Goal: Task Accomplishment & Management: Manage account settings

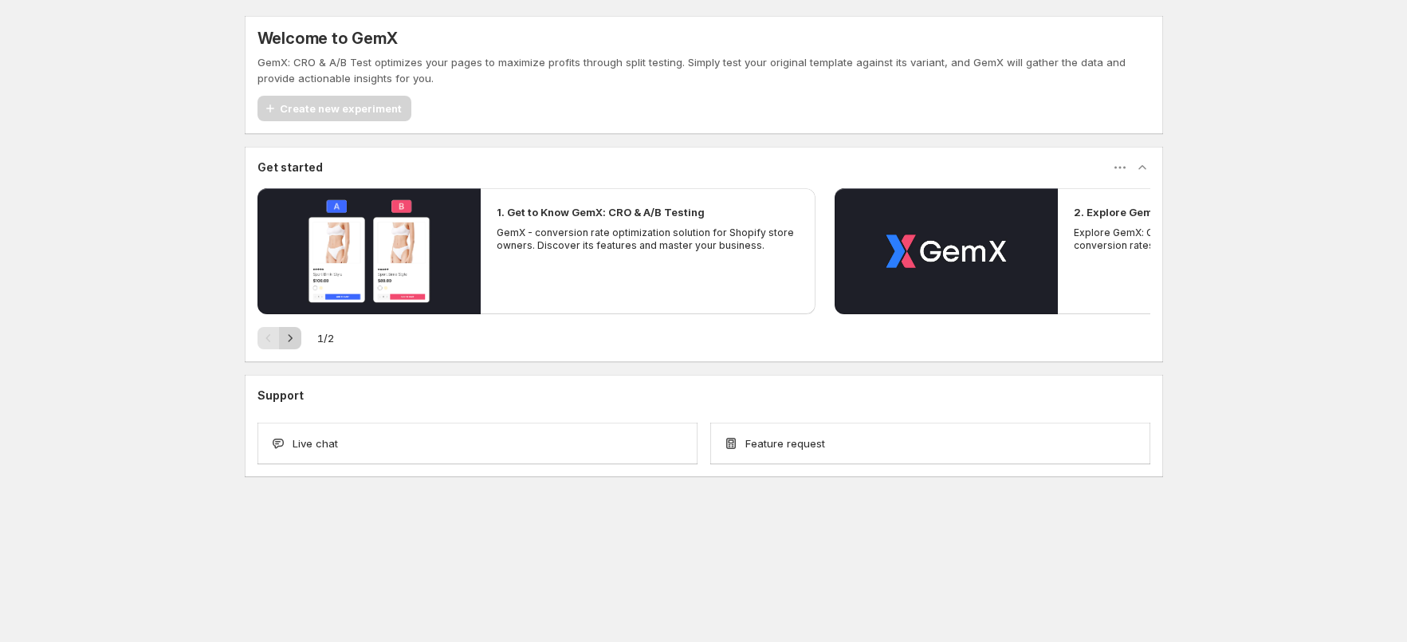
click at [292, 343] on icon "Next" at bounding box center [290, 338] width 16 height 16
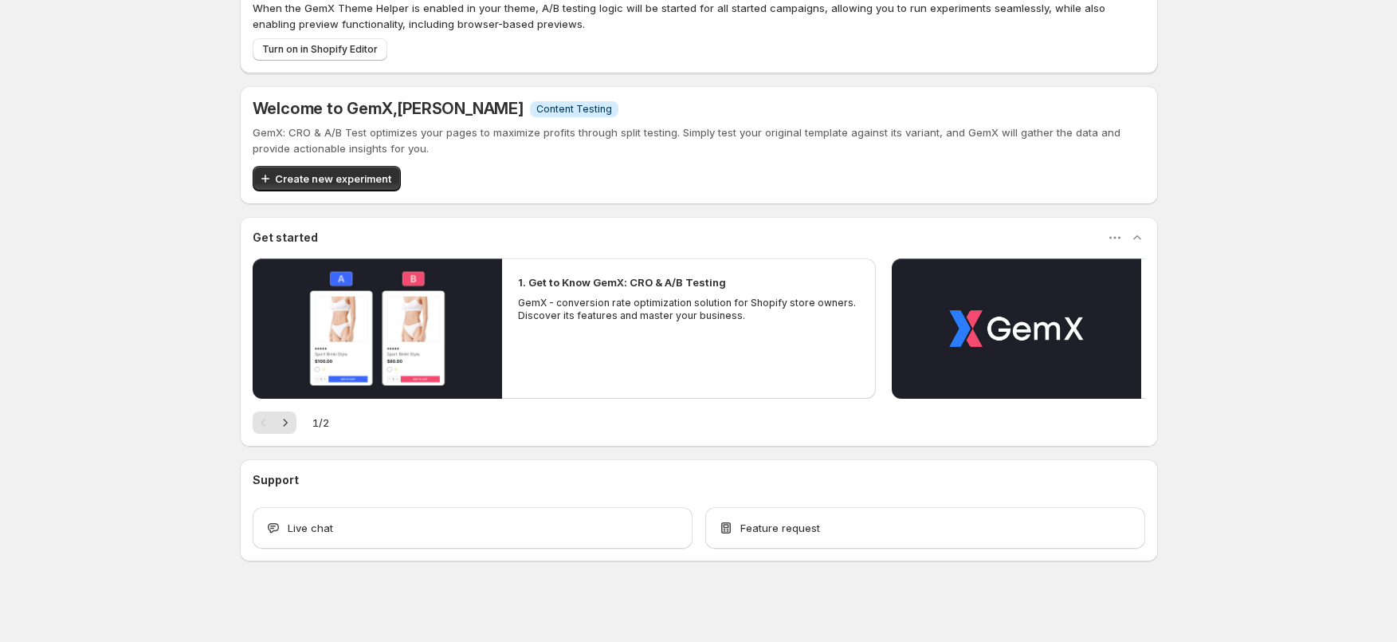
scroll to position [65, 0]
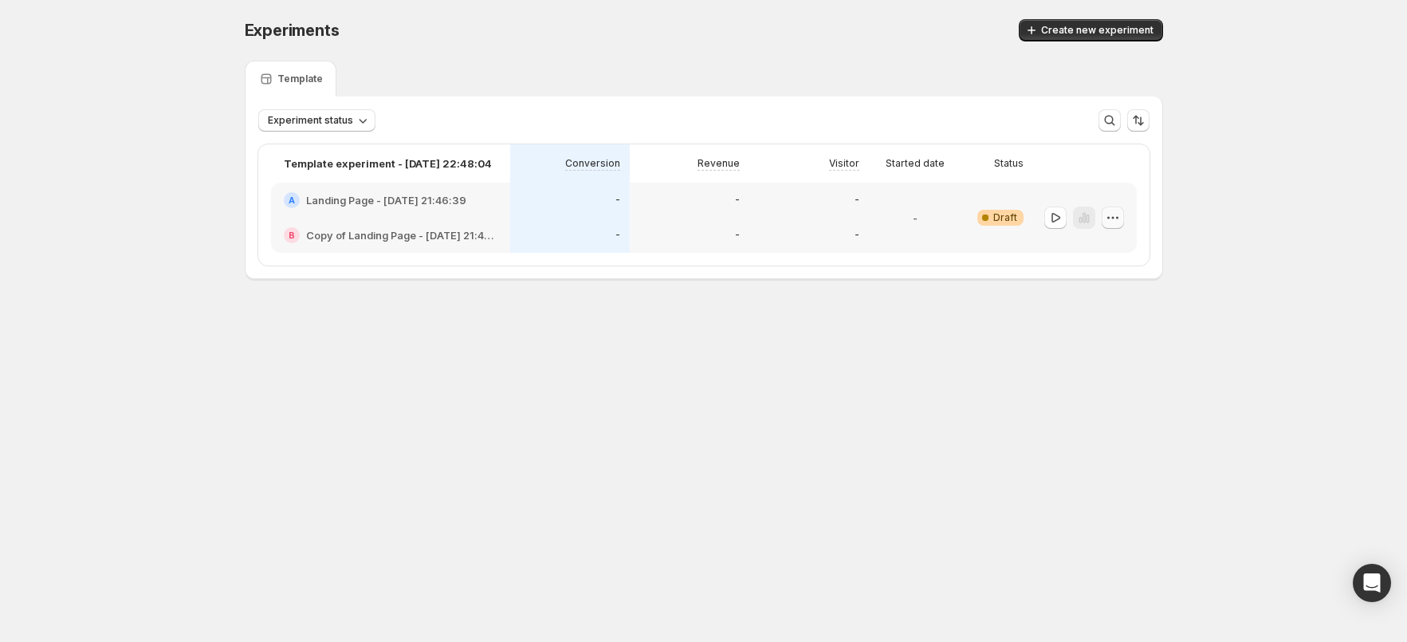
click at [1111, 212] on icon "button" at bounding box center [1113, 218] width 16 height 16
click at [1098, 333] on span "Delete" at bounding box center [1100, 331] width 32 height 13
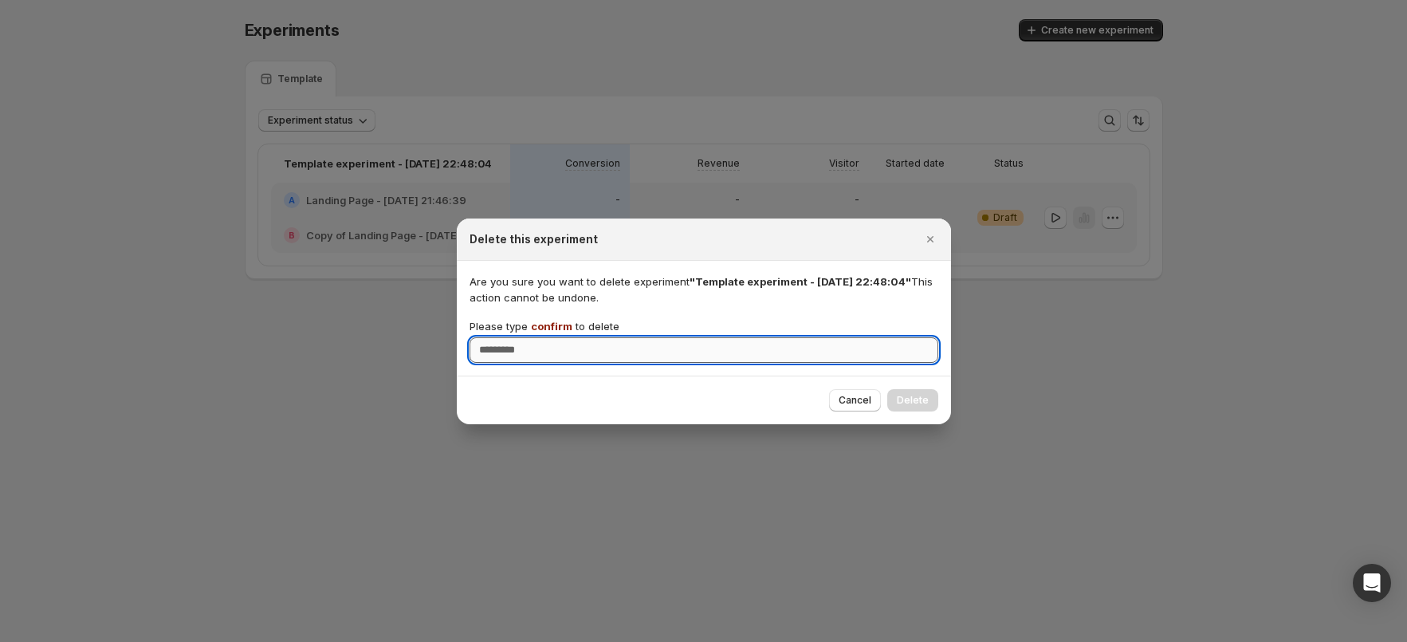
click at [525, 348] on input "Please type confirm to delete" at bounding box center [704, 350] width 469 height 26
type input "*******"
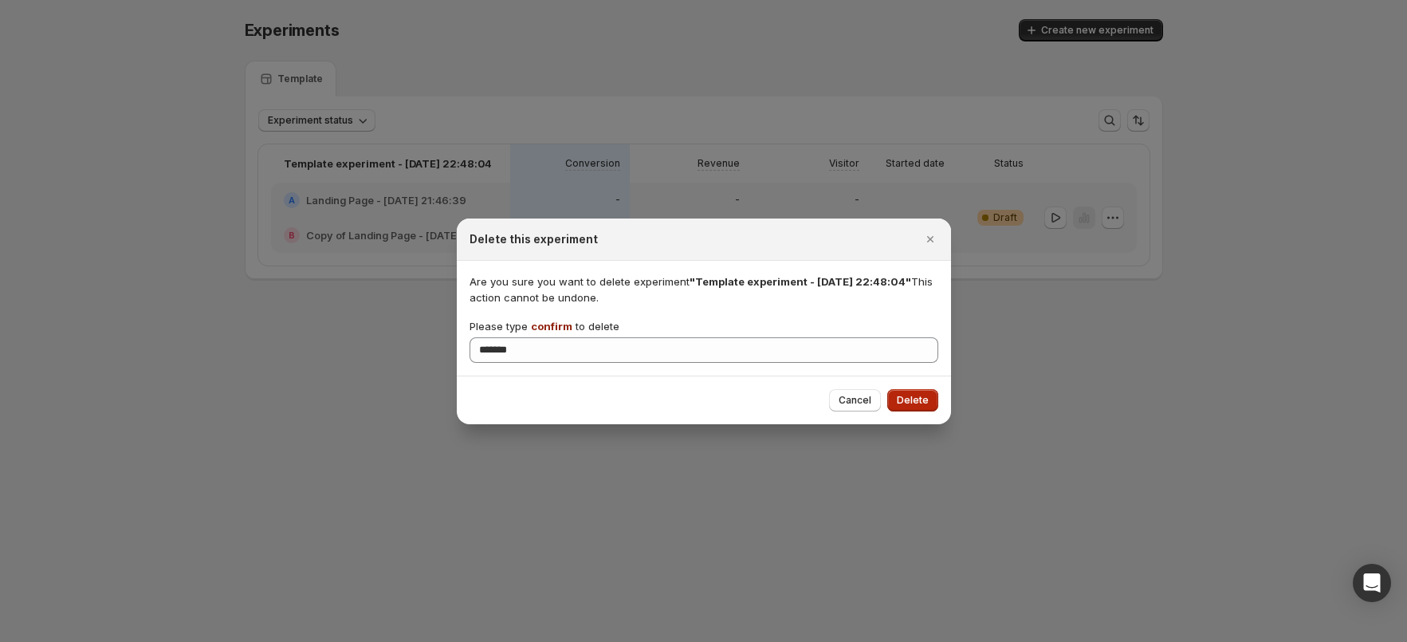
click at [915, 399] on span "Delete" at bounding box center [913, 400] width 32 height 13
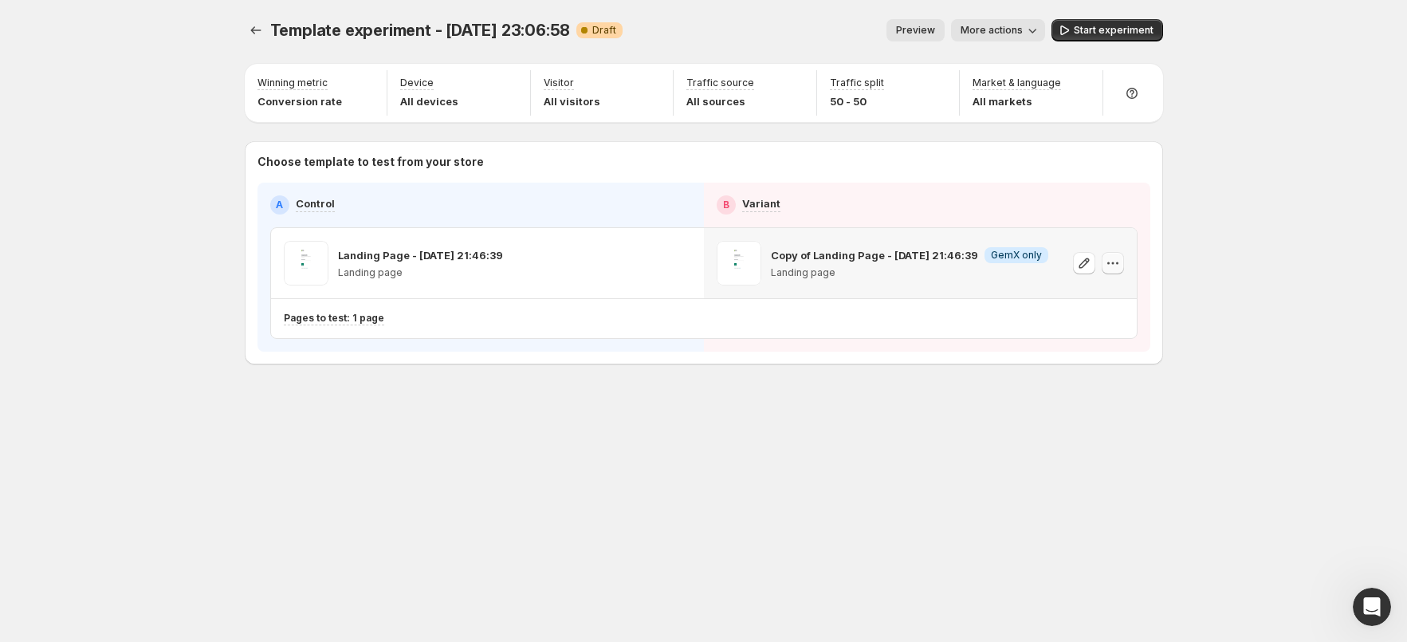
click at [1110, 261] on icon "button" at bounding box center [1113, 263] width 16 height 16
click at [1118, 263] on icon "button" at bounding box center [1113, 263] width 16 height 16
click at [678, 267] on icon "button" at bounding box center [680, 263] width 16 height 16
click at [1111, 265] on icon "button" at bounding box center [1113, 263] width 16 height 16
click at [1116, 265] on icon "button" at bounding box center [1113, 263] width 16 height 16
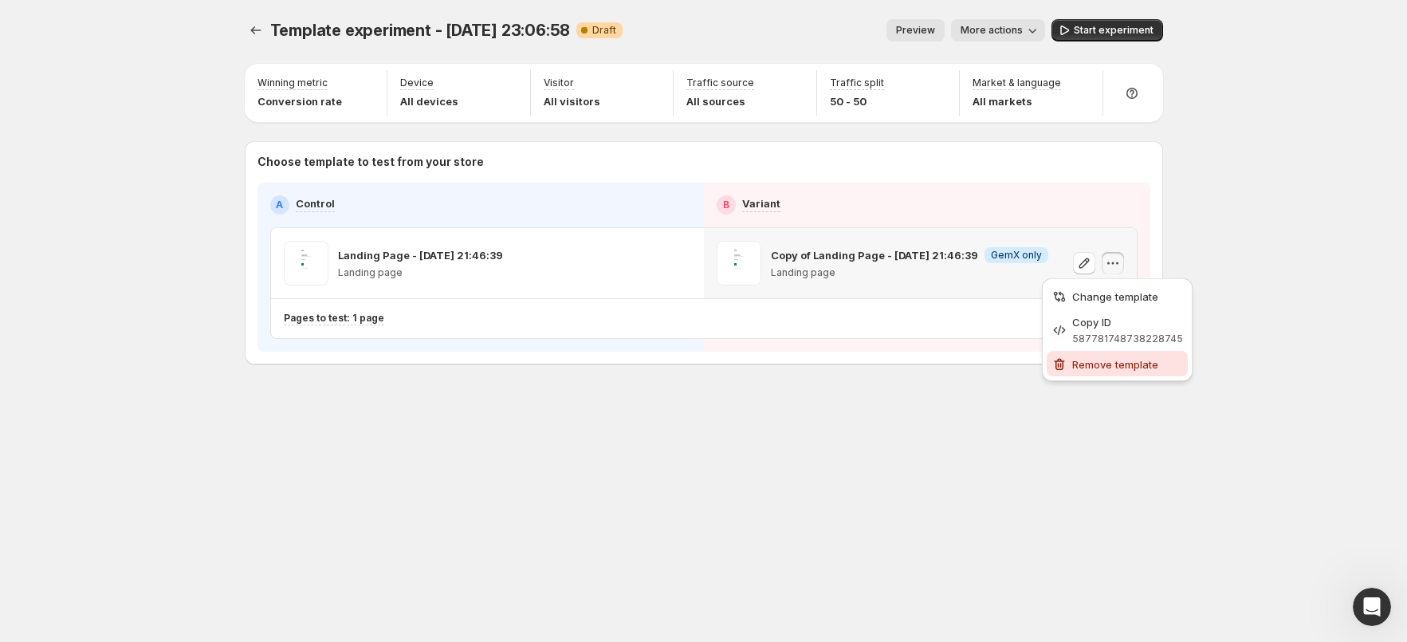
click at [1079, 355] on button "Remove template" at bounding box center [1117, 364] width 141 height 26
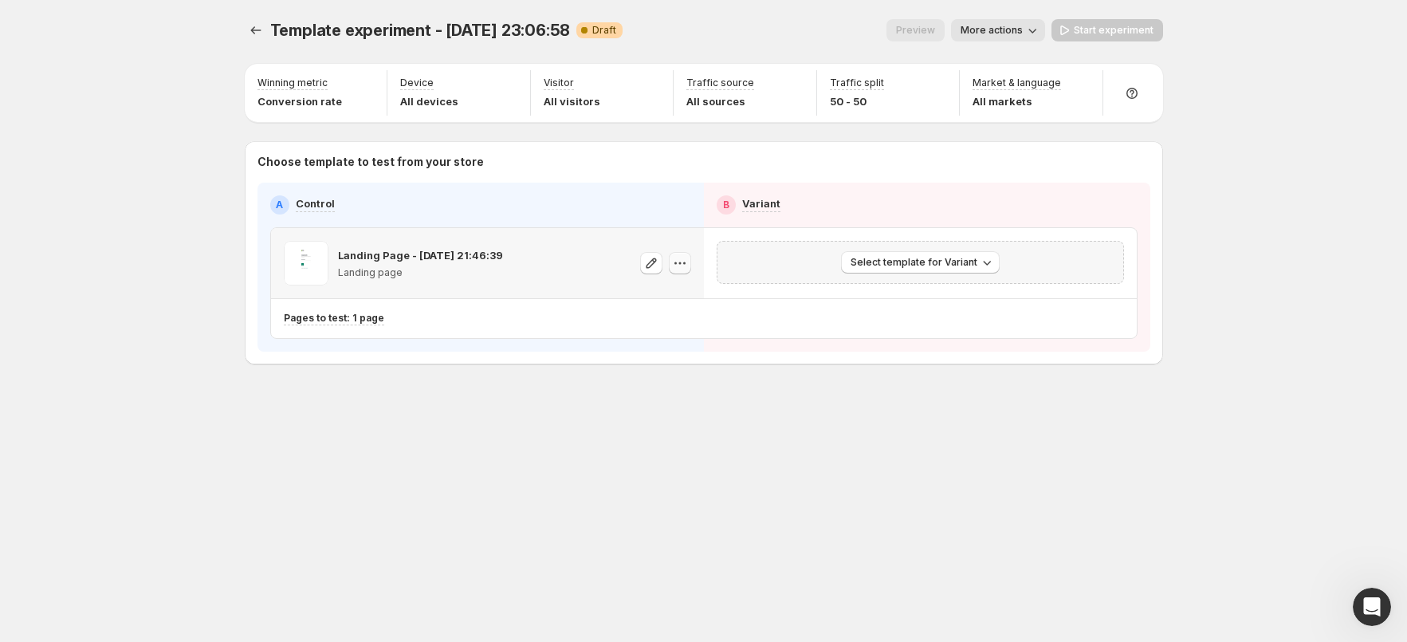
click at [682, 268] on icon "button" at bounding box center [680, 263] width 16 height 16
click at [599, 390] on div "Template experiment - [DATE] 23:06:58. This page is ready Template experiment -…" at bounding box center [704, 225] width 957 height 450
click at [681, 263] on icon "button" at bounding box center [680, 263] width 16 height 16
click at [551, 390] on div "Template experiment - [DATE] 23:06:58. This page is ready Template experiment -…" at bounding box center [704, 225] width 957 height 450
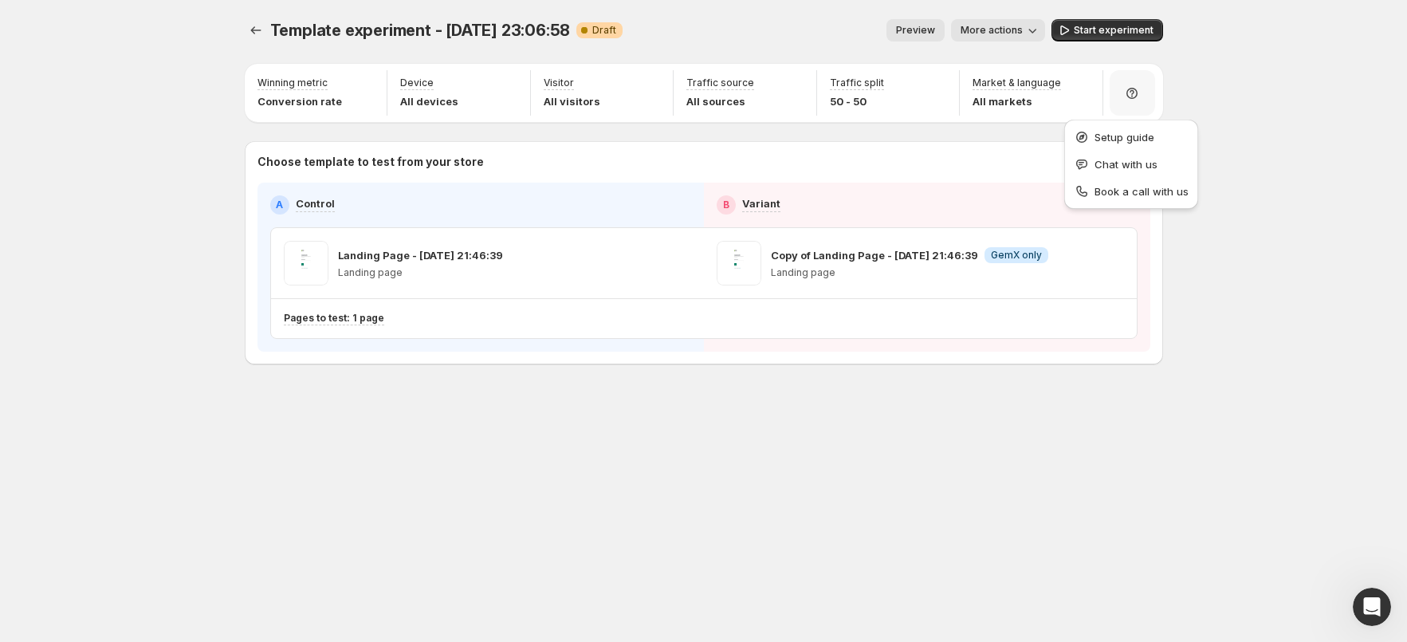
click at [1213, 274] on div "Template experiment - Oct 7, 23:06:58. This page is ready Template experiment -…" at bounding box center [703, 321] width 1407 height 642
click at [673, 264] on icon "button" at bounding box center [680, 263] width 16 height 16
click at [1110, 264] on icon "button" at bounding box center [1113, 263] width 16 height 16
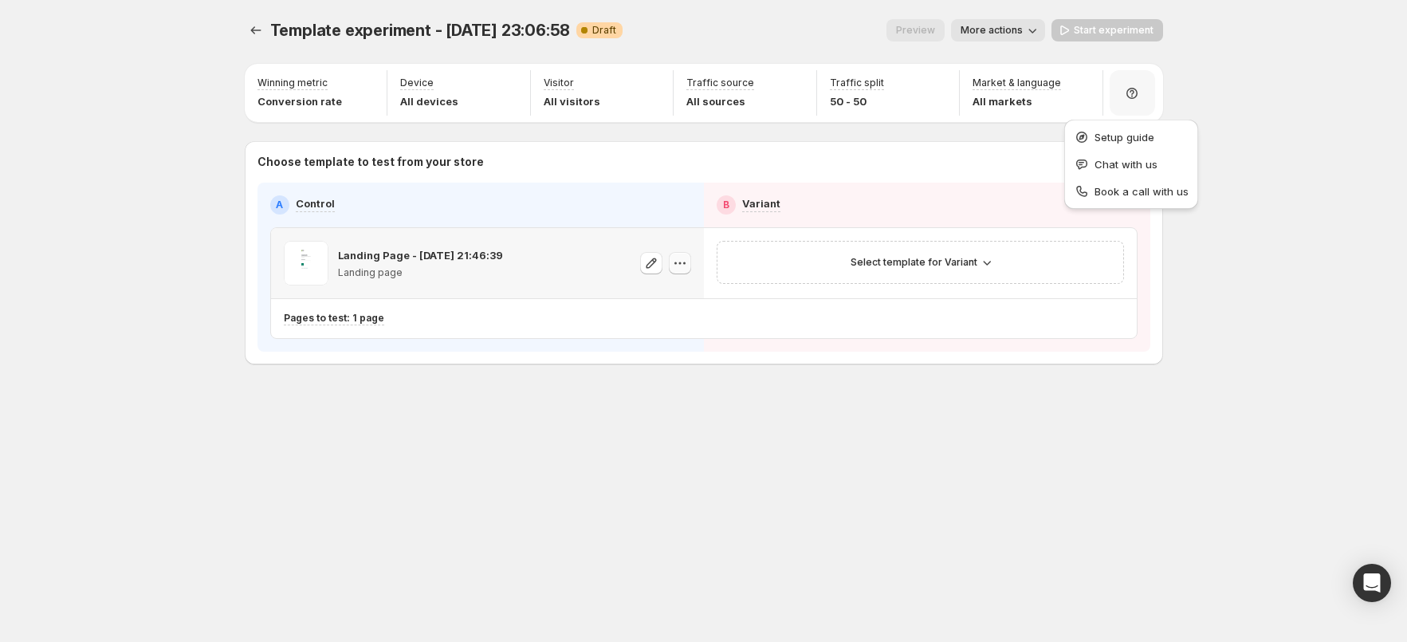
click at [677, 261] on icon "button" at bounding box center [680, 263] width 16 height 16
click at [917, 409] on div "Template experiment - [DATE] 23:06:58. This page is ready Template experiment -…" at bounding box center [704, 225] width 957 height 450
click at [985, 261] on icon "button" at bounding box center [987, 262] width 16 height 16
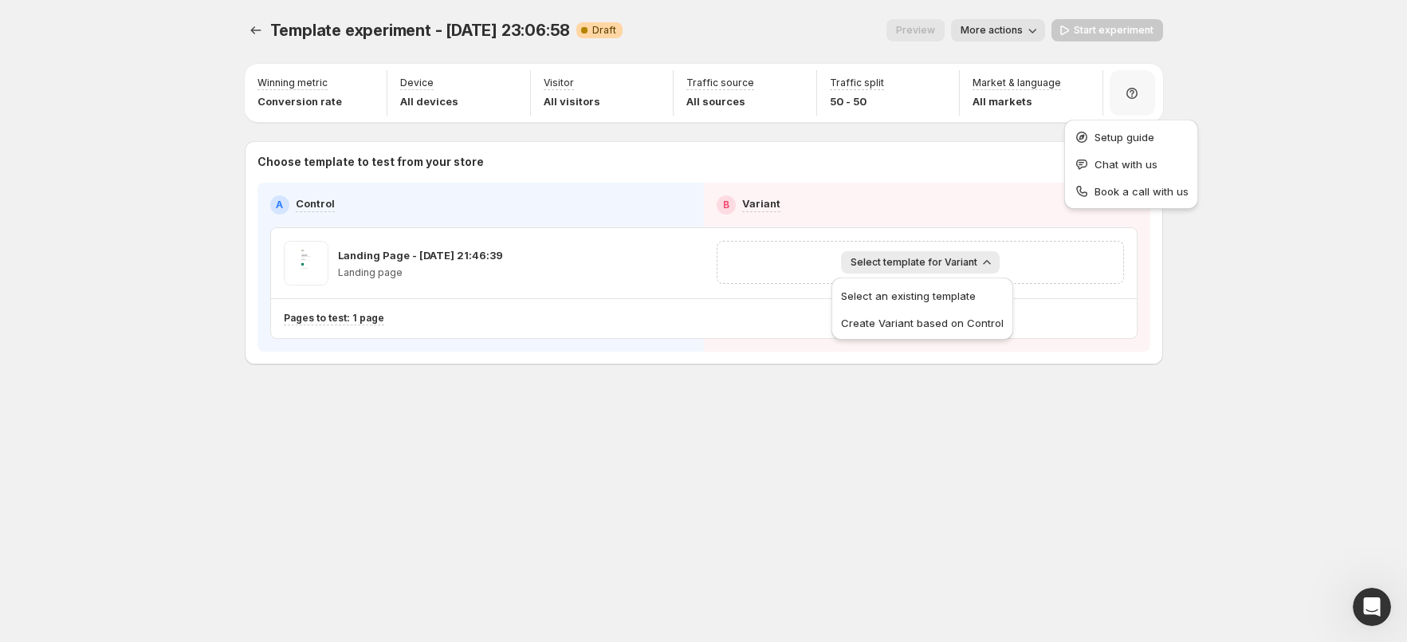
click at [800, 379] on div "Template experiment - [DATE] 23:06:58. This page is ready Template experiment -…" at bounding box center [704, 225] width 957 height 450
click at [729, 203] on h2 "B" at bounding box center [726, 205] width 6 height 13
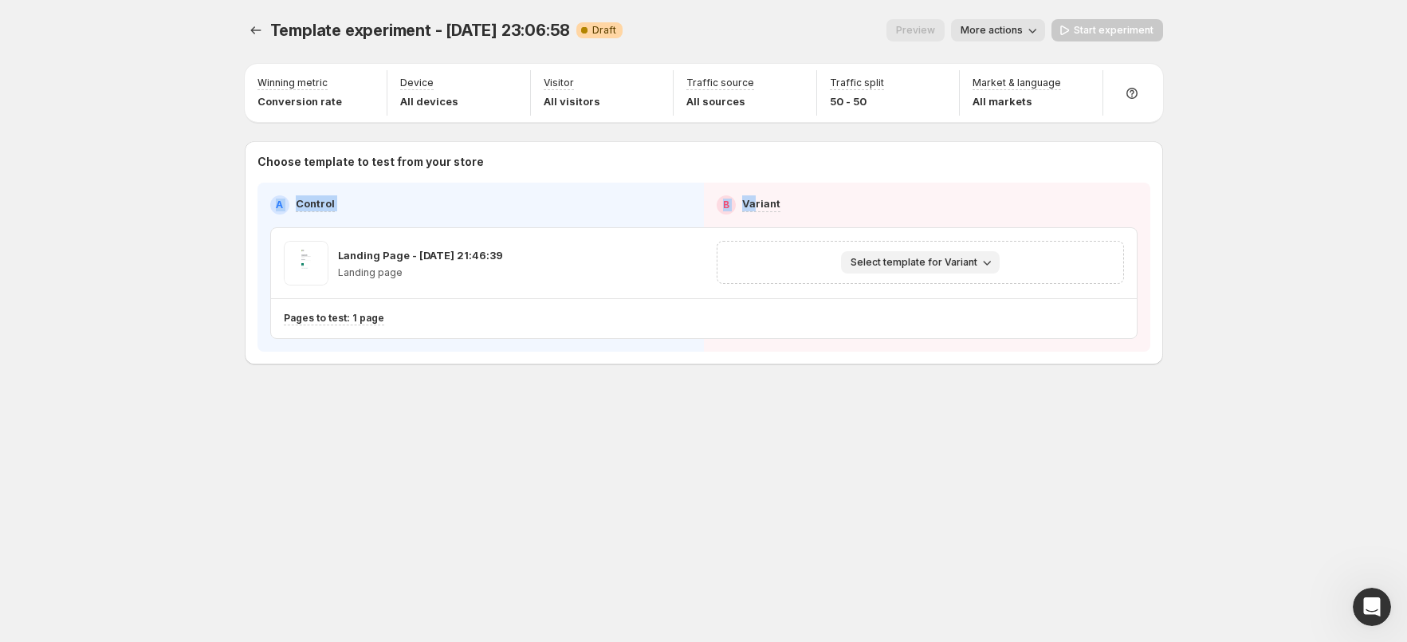
drag, startPoint x: 757, startPoint y: 210, endPoint x: 1294, endPoint y: 175, distance: 538.4
click at [1294, 175] on div "Template experiment - [DATE] 23:06:58. This page is ready Template experiment -…" at bounding box center [703, 321] width 1407 height 642
click at [523, 183] on div "A Control B Variant Landing Page - [DATE] 21:46:39 Landing page Select template…" at bounding box center [703, 267] width 893 height 169
click at [1020, 34] on span "More actions" at bounding box center [992, 30] width 62 height 13
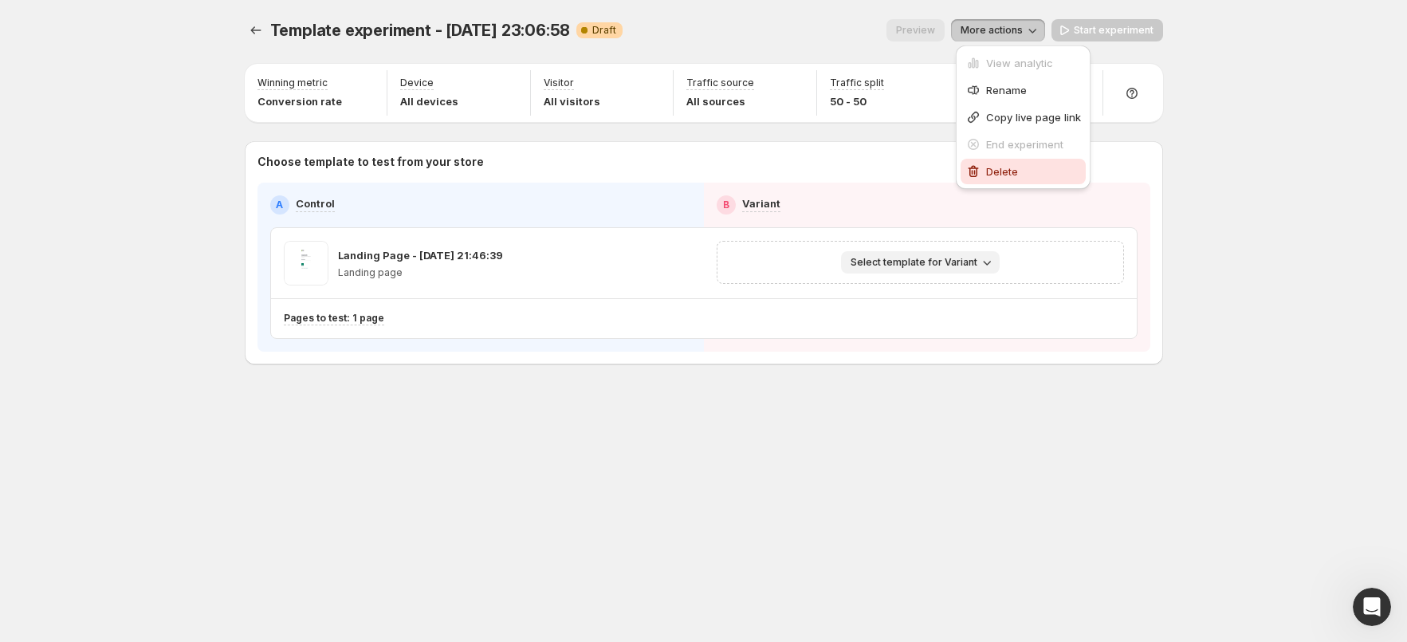
click at [996, 170] on span "Delete" at bounding box center [1002, 171] width 32 height 13
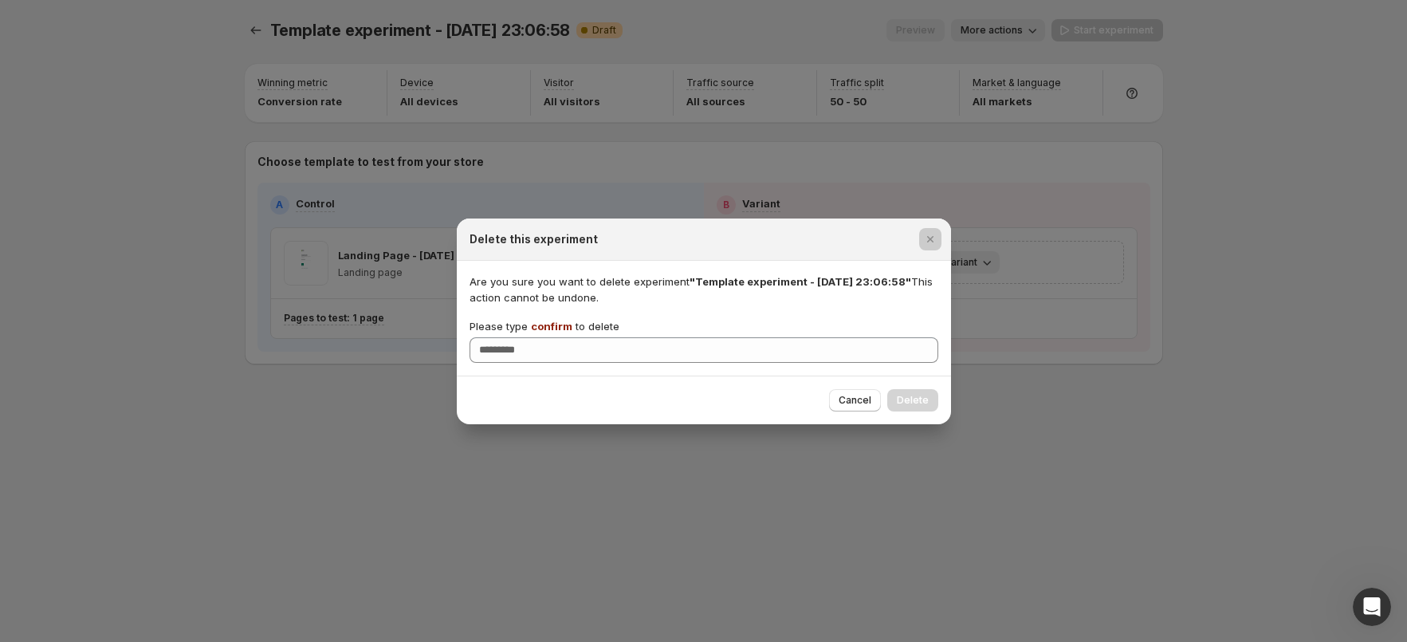
click at [996, 170] on div at bounding box center [703, 321] width 1407 height 642
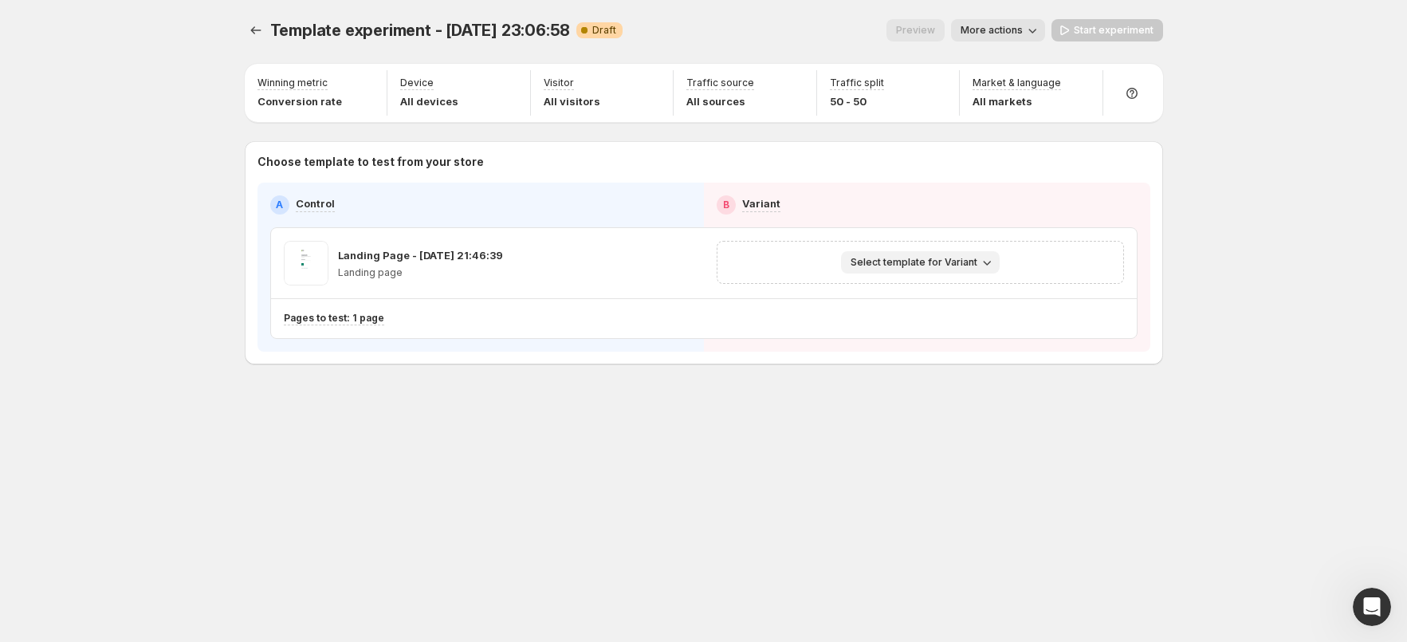
click at [1028, 29] on icon "button" at bounding box center [1032, 30] width 16 height 16
click at [996, 169] on span "Delete" at bounding box center [1002, 171] width 32 height 13
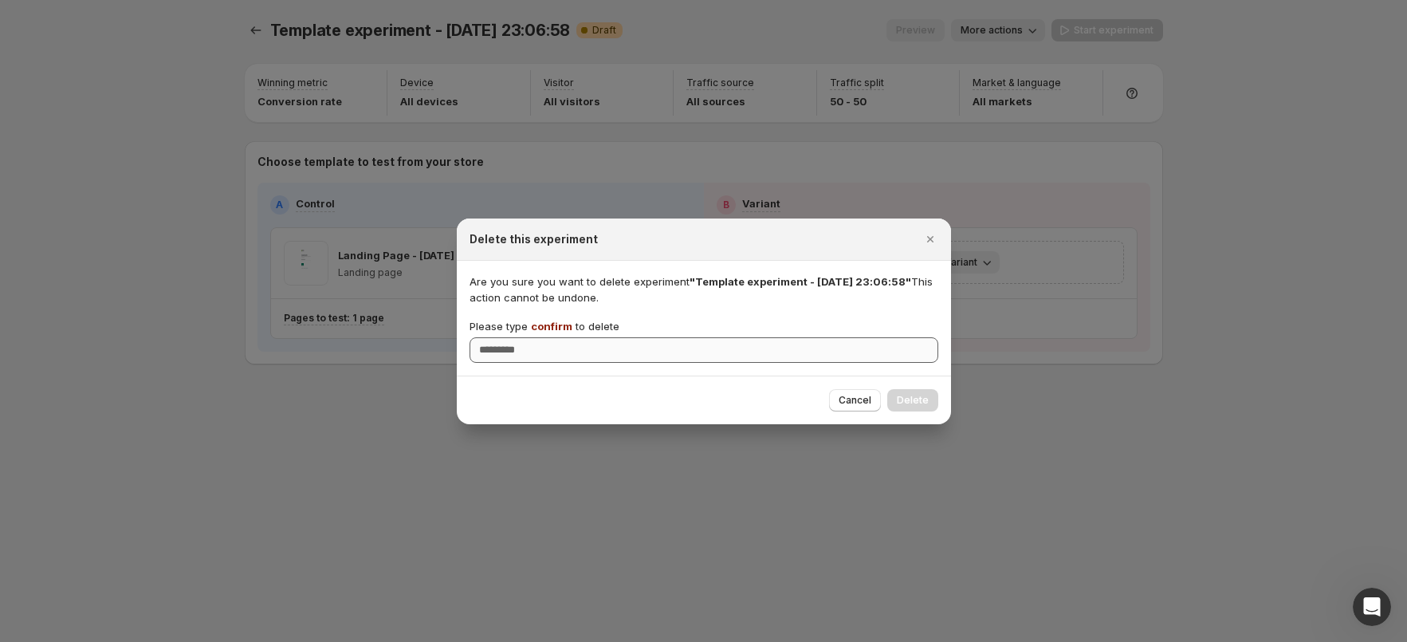
click at [568, 345] on input "Please type confirm to delete" at bounding box center [704, 350] width 469 height 26
click at [564, 347] on input "Please type confirm to delete" at bounding box center [704, 350] width 469 height 26
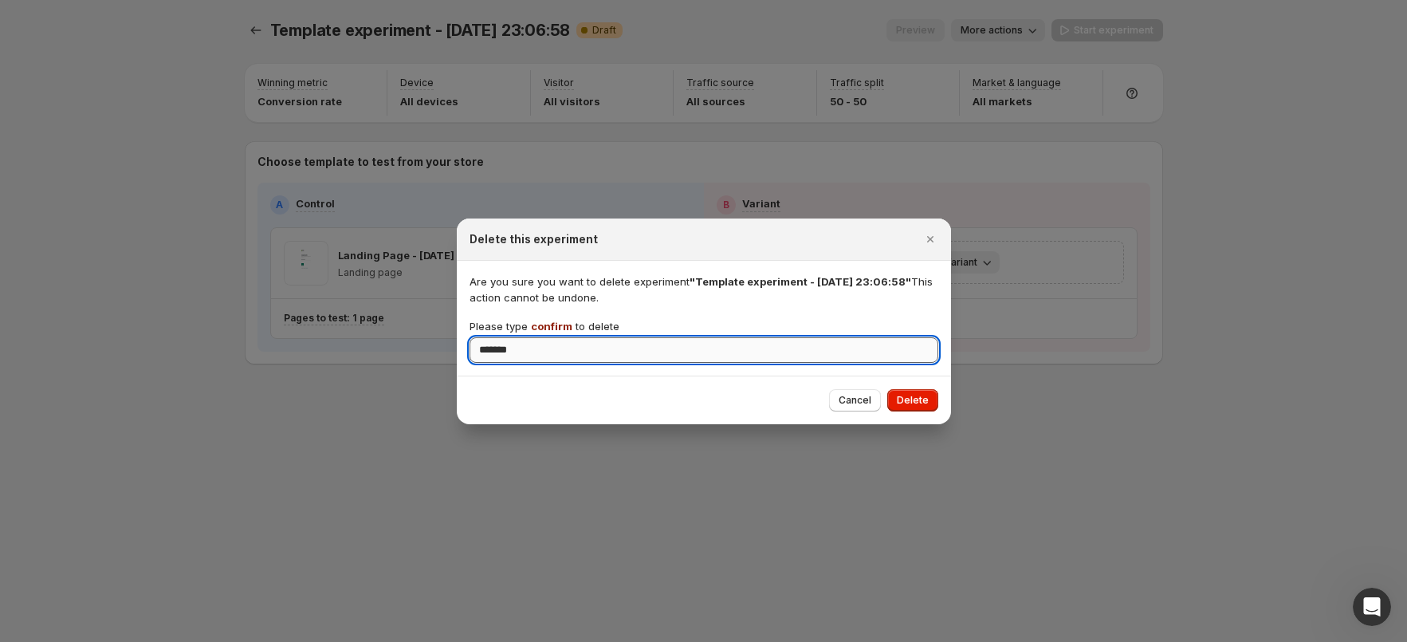
type input "*******"
